Goal: Transaction & Acquisition: Subscribe to service/newsletter

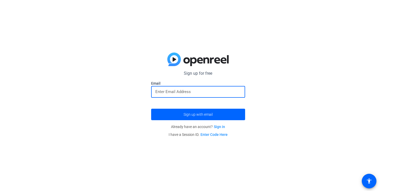
click at [198, 91] on input "email" at bounding box center [198, 92] width 86 height 6
click at [151, 109] on button "Sign up with email" at bounding box center [198, 114] width 94 height 11
type input "Vitorcarey08"
click at [210, 111] on span "submit" at bounding box center [198, 114] width 94 height 13
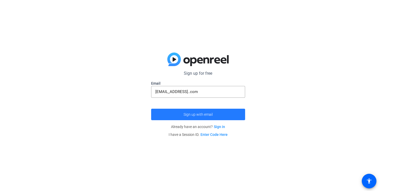
click at [210, 111] on span "submit" at bounding box center [198, 114] width 94 height 13
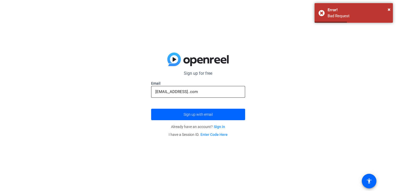
click at [193, 93] on input "ieatnoodles8@gmail..com" at bounding box center [198, 92] width 86 height 6
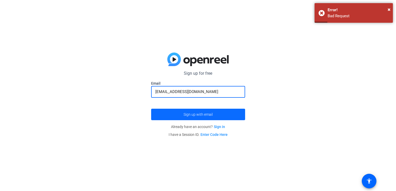
click at [193, 114] on span "Sign up with email" at bounding box center [198, 114] width 29 height 0
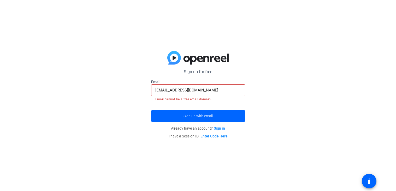
click at [206, 89] on input "ieatnoodles8@gmail.com" at bounding box center [198, 90] width 86 height 6
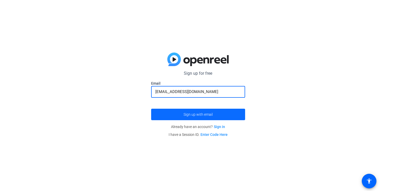
type input "ieatnoodles8@vitor.com"
click at [205, 111] on span "submit" at bounding box center [198, 114] width 94 height 13
click at [171, 95] on input "email" at bounding box center [198, 92] width 86 height 6
type input "[EMAIL_ADDRESS][DOMAIN_NAME]"
click at [151, 109] on button "Sign up with email" at bounding box center [198, 114] width 94 height 11
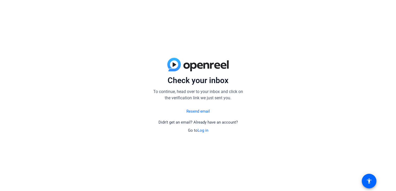
click at [202, 113] on link "Resend email" at bounding box center [199, 111] width 24 height 6
